Goal: Task Accomplishment & Management: Manage account settings

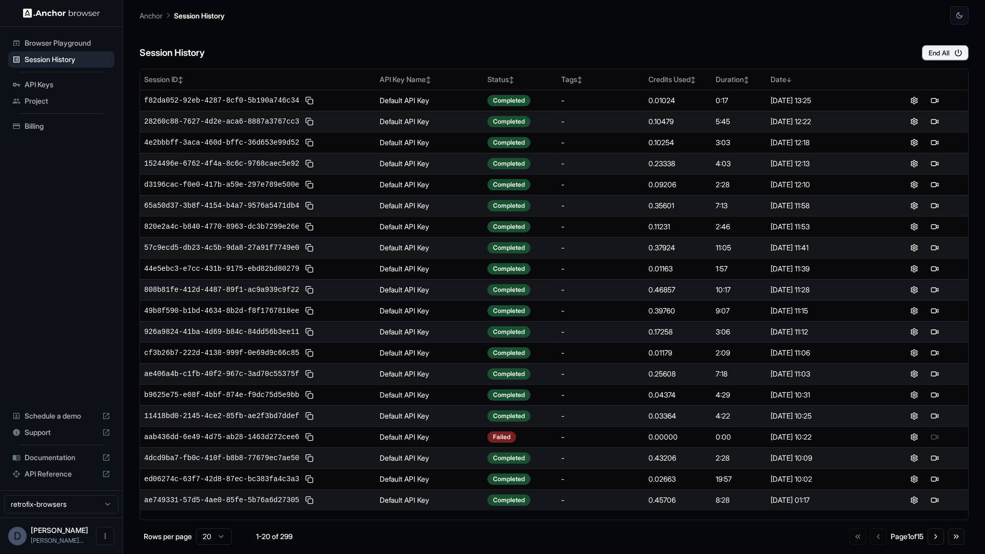
click at [46, 14] on img at bounding box center [61, 13] width 77 height 10
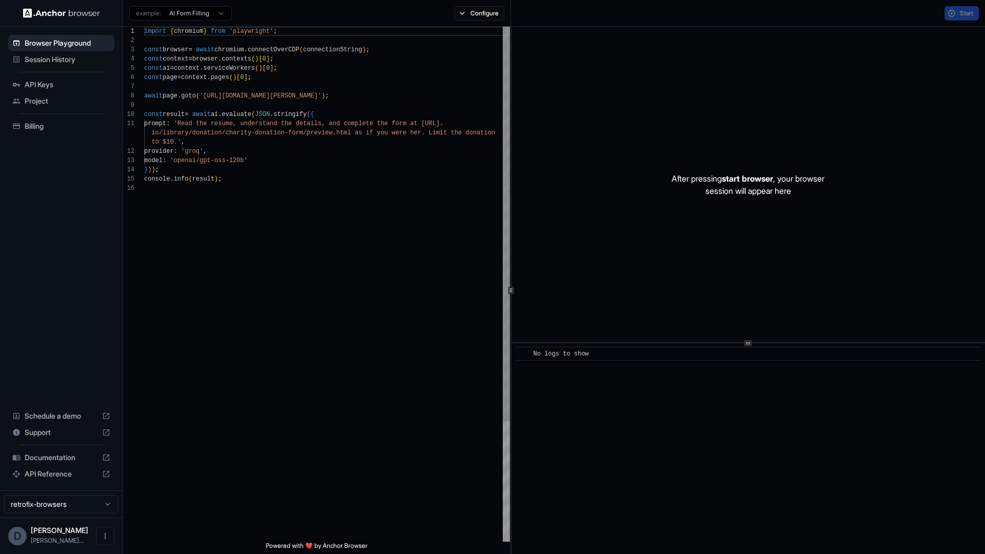
scroll to position [92, 0]
click at [72, 461] on span "Documentation" at bounding box center [61, 458] width 73 height 10
click at [63, 66] on div "Session History" at bounding box center [61, 59] width 106 height 16
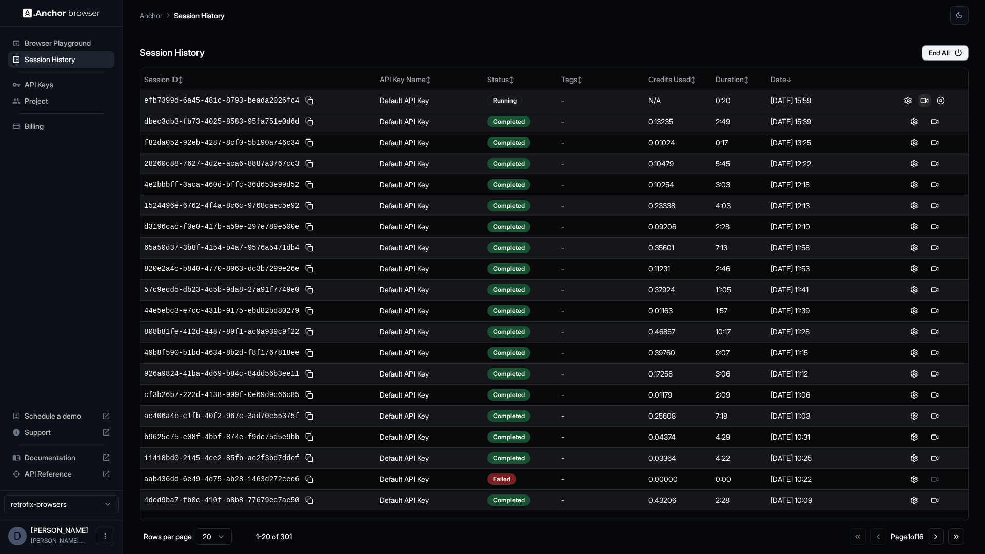
click at [926, 101] on button at bounding box center [925, 100] width 12 height 12
click at [934, 54] on button "End All" at bounding box center [945, 52] width 47 height 15
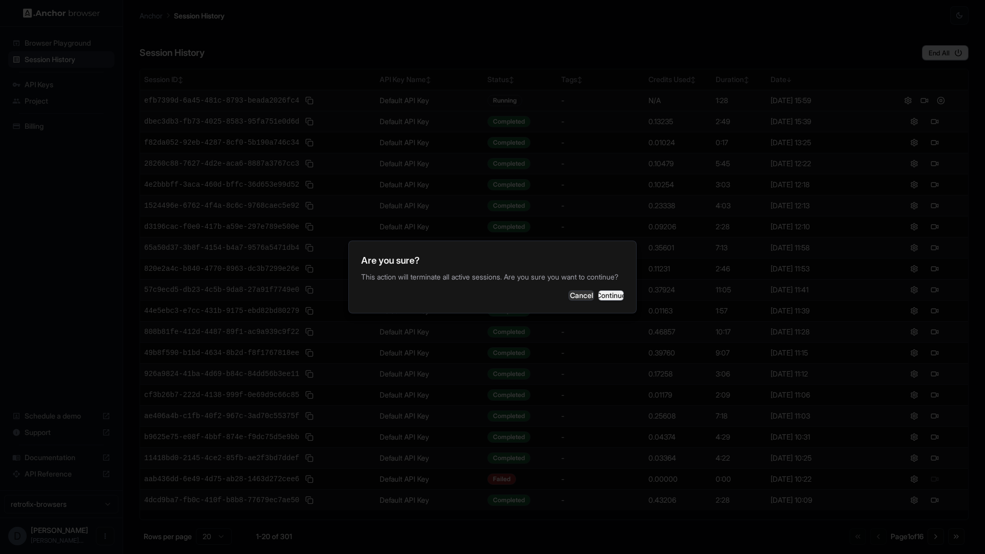
click at [611, 298] on button "Continue" at bounding box center [611, 295] width 26 height 10
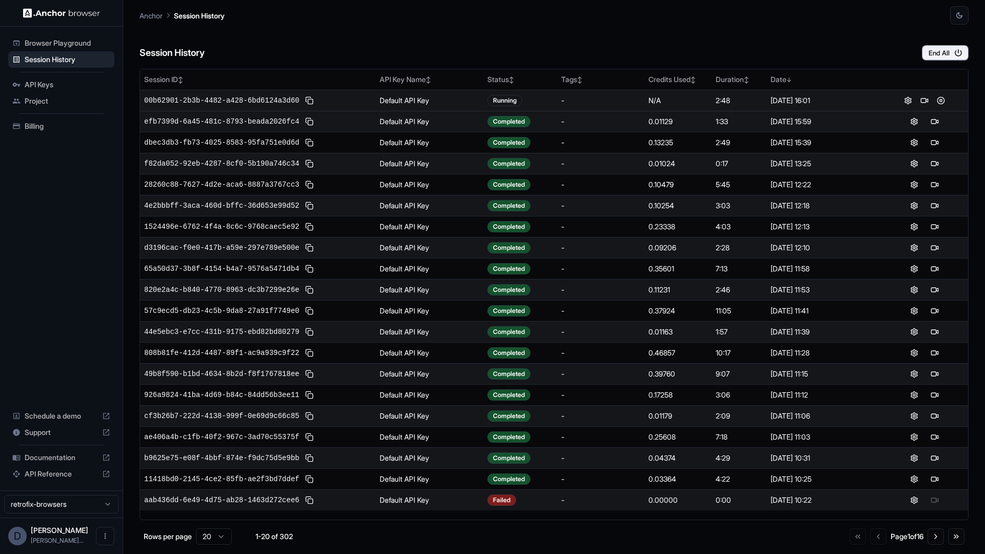
click at [947, 103] on div at bounding box center [925, 100] width 80 height 12
click at [946, 103] on button at bounding box center [941, 100] width 12 height 12
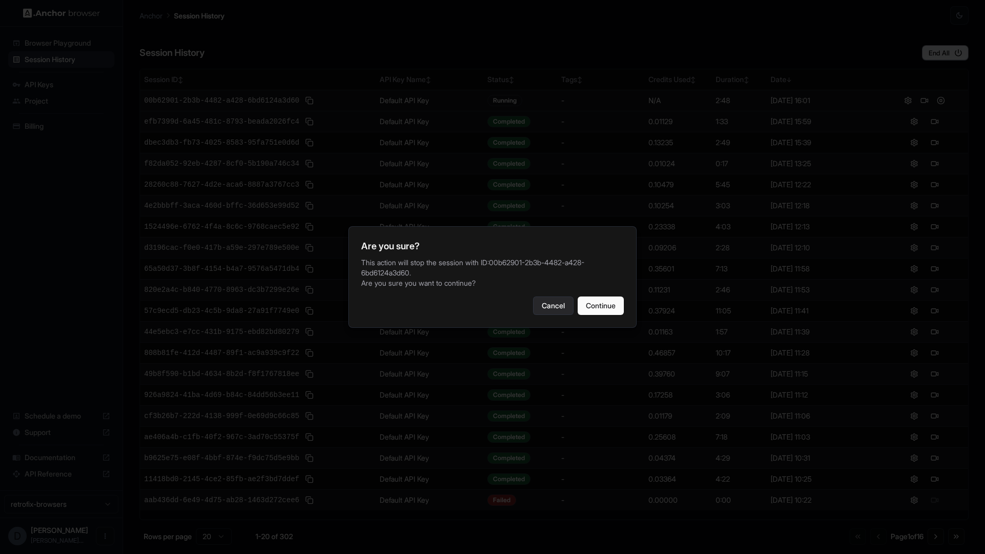
click at [559, 298] on button "Cancel" at bounding box center [553, 306] width 41 height 18
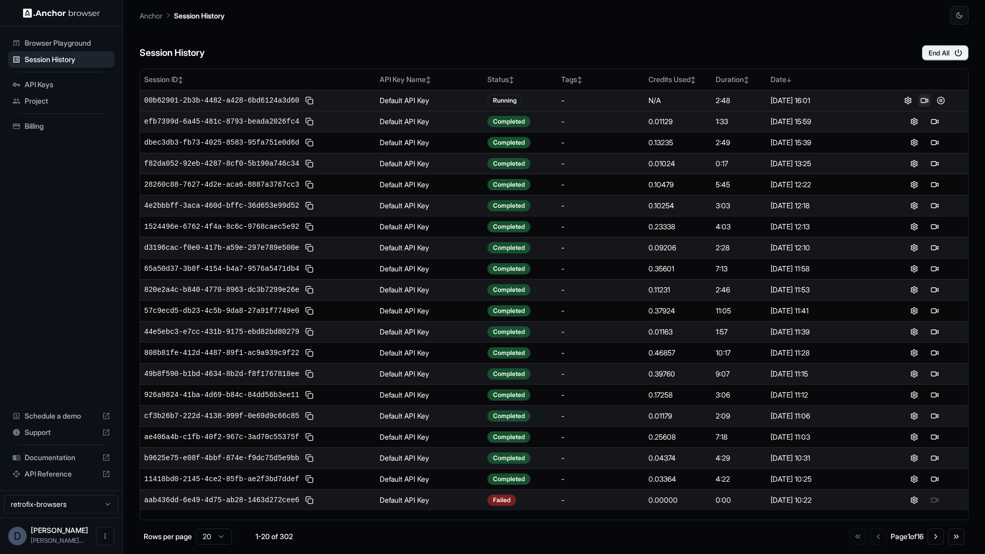
click at [924, 102] on button at bounding box center [925, 100] width 12 height 12
click at [944, 99] on button at bounding box center [941, 100] width 12 height 12
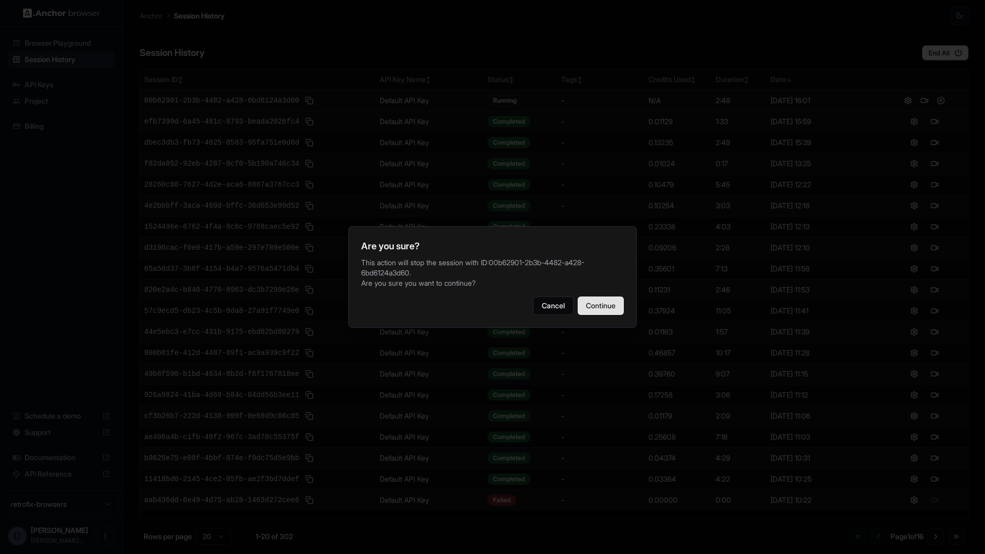
click at [615, 309] on button "Continue" at bounding box center [601, 306] width 46 height 18
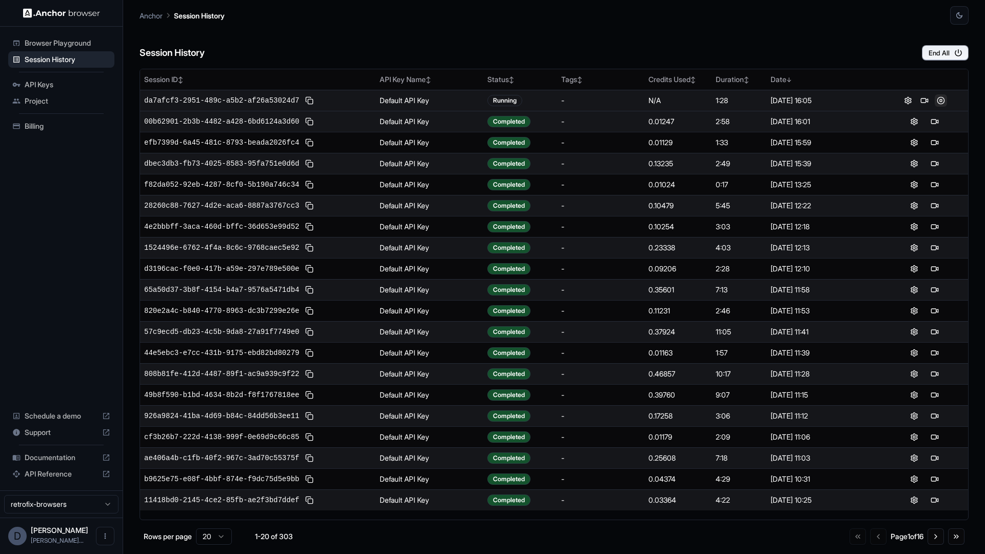
click at [942, 102] on button at bounding box center [941, 100] width 12 height 12
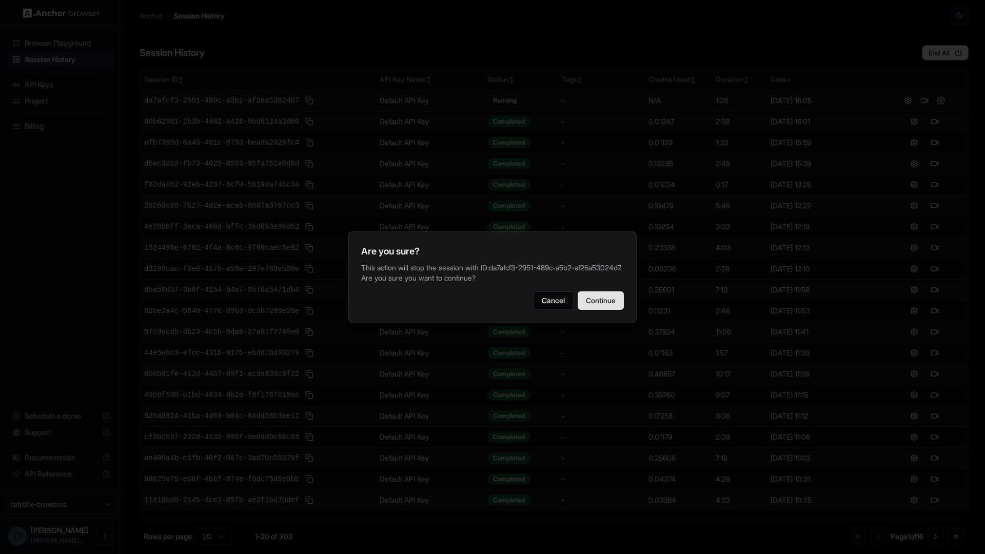
click at [606, 299] on button "Continue" at bounding box center [601, 301] width 46 height 18
